Goal: Task Accomplishment & Management: Use online tool/utility

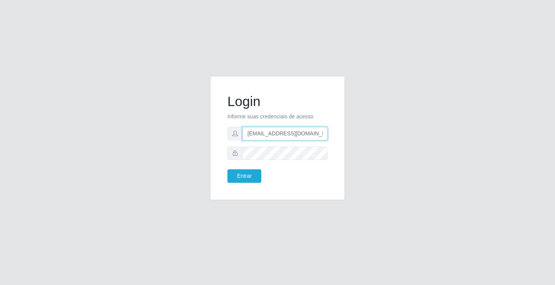
click at [327, 134] on input "[EMAIL_ADDRESS][DOMAIN_NAME]" at bounding box center [285, 133] width 85 height 13
type input "a"
type input "[EMAIL_ADDRESS][DOMAIN_NAME]"
click at [227, 169] on button "Entrar" at bounding box center [244, 175] width 34 height 13
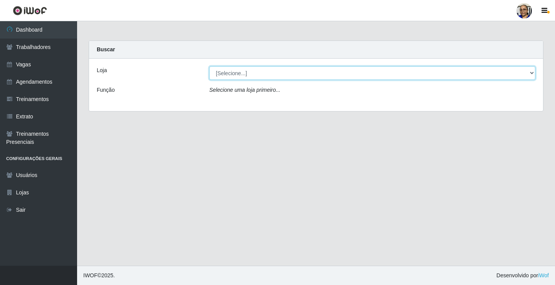
click at [531, 72] on select "[Selecione...] Mercadinho [GEOGRAPHIC_DATA]" at bounding box center [372, 72] width 326 height 13
select select "345"
click at [209, 66] on select "[Selecione...] Mercadinho [GEOGRAPHIC_DATA]" at bounding box center [372, 72] width 326 height 13
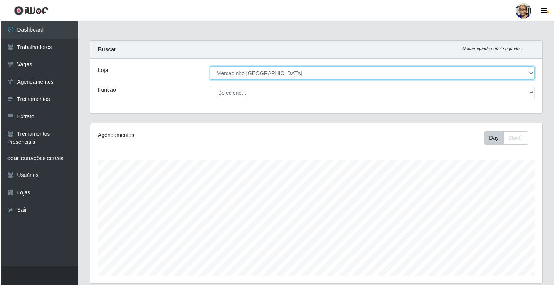
scroll to position [193, 0]
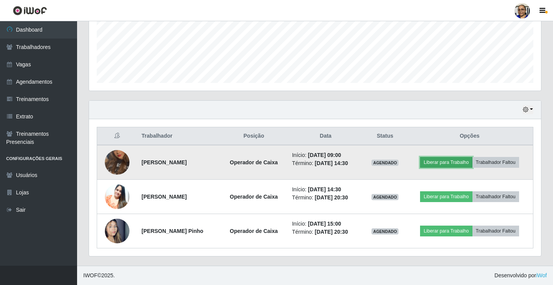
click at [454, 162] on button "Liberar para Trabalho" at bounding box center [446, 162] width 52 height 11
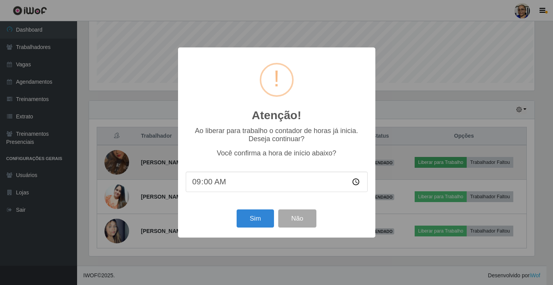
scroll to position [160, 448]
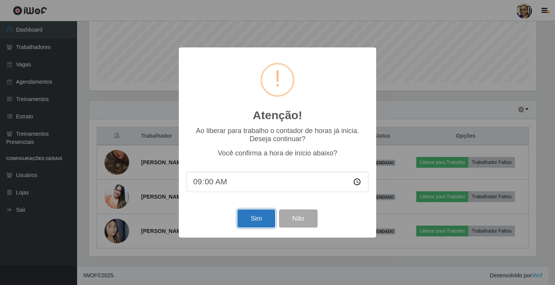
click at [252, 218] on button "Sim" at bounding box center [256, 218] width 37 height 18
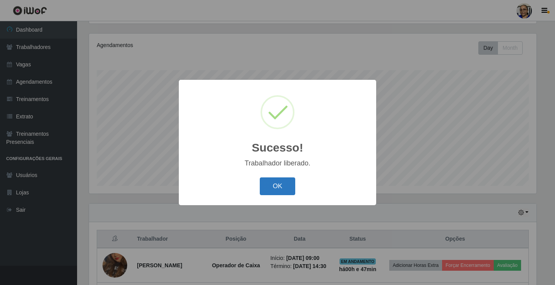
click at [273, 191] on button "OK" at bounding box center [278, 186] width 36 height 18
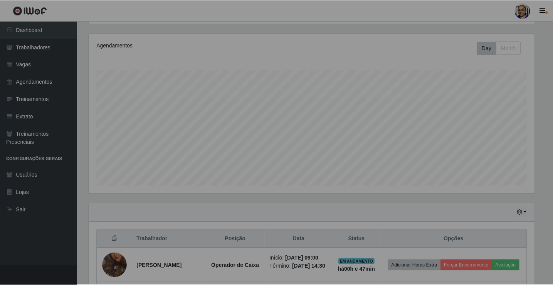
scroll to position [160, 452]
